Goal: Download file/media

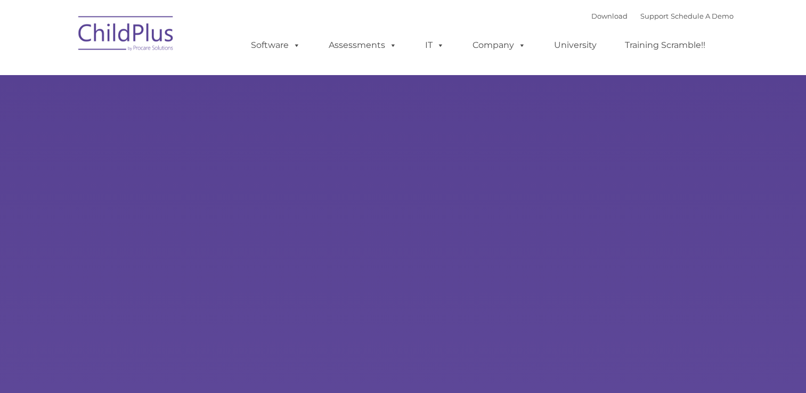
type input ""
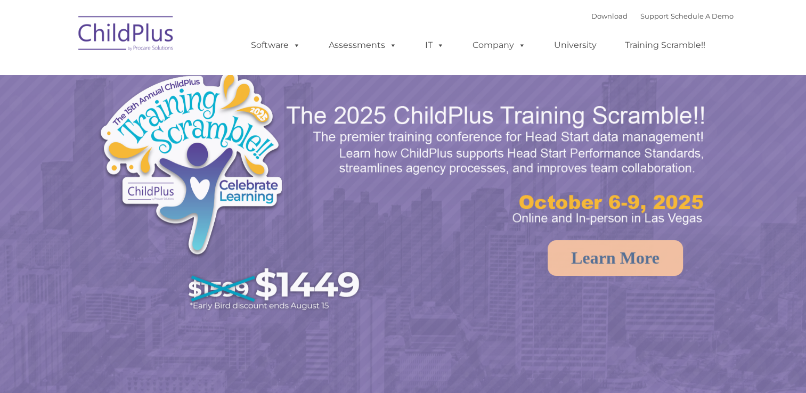
select select "MEDIUM"
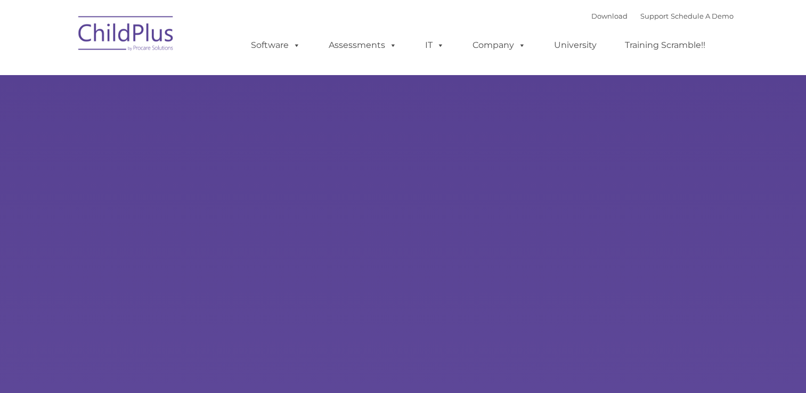
type input ""
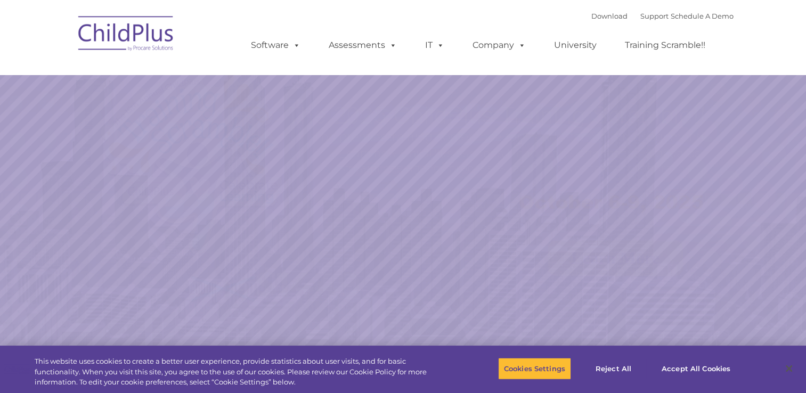
select select "MEDIUM"
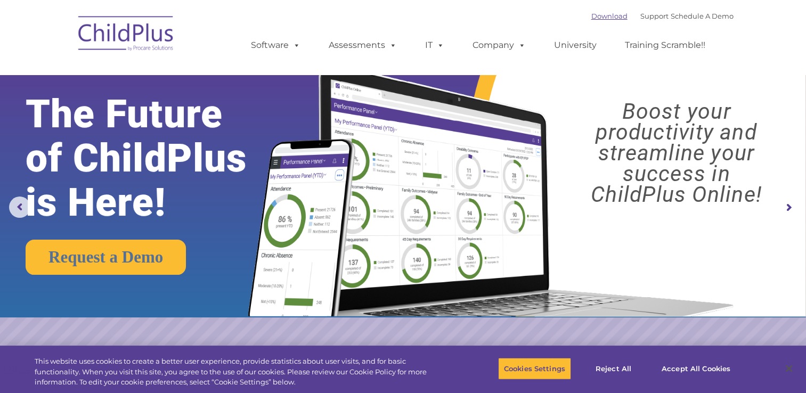
click at [593, 18] on link "Download" at bounding box center [609, 16] width 36 height 9
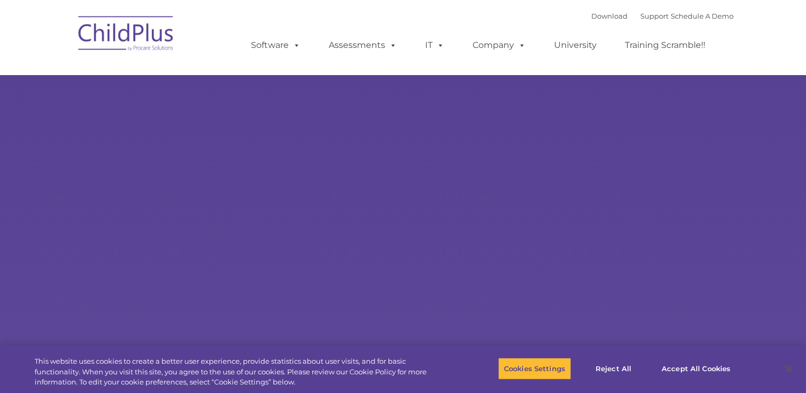
type input ""
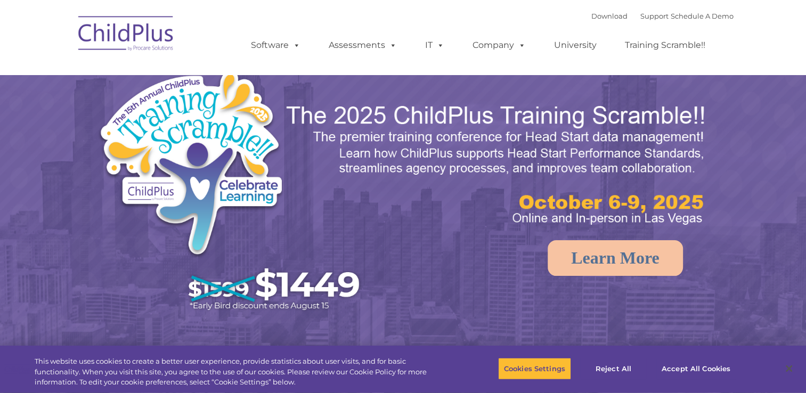
select select "MEDIUM"
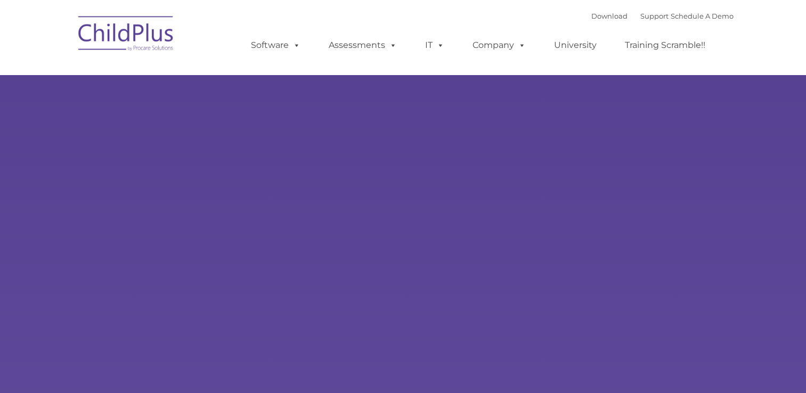
type input ""
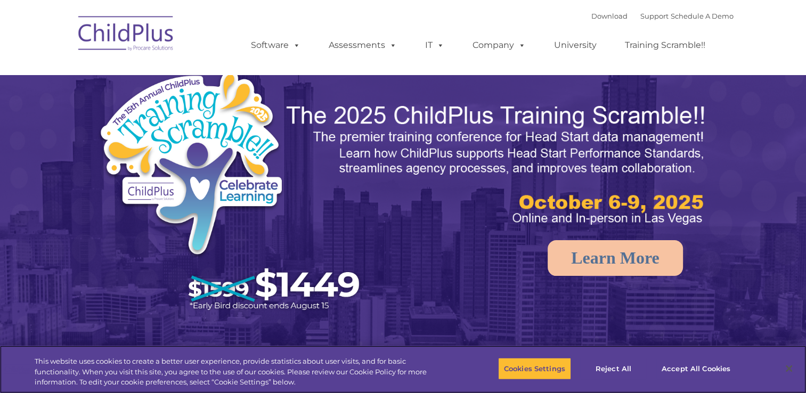
select select "MEDIUM"
